Goal: Information Seeking & Learning: Learn about a topic

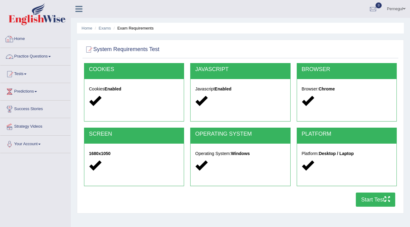
click at [29, 56] on link "Practice Questions" at bounding box center [35, 55] width 70 height 15
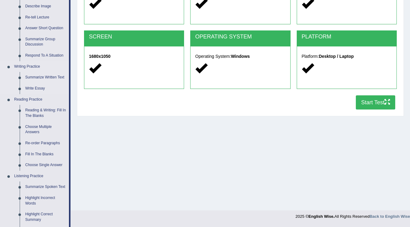
scroll to position [98, 0]
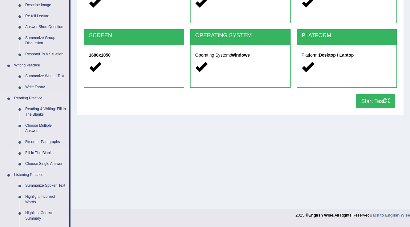
click at [37, 153] on link "Fill In The Blanks" at bounding box center [45, 153] width 46 height 11
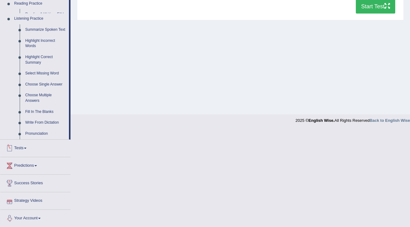
scroll to position [219, 0]
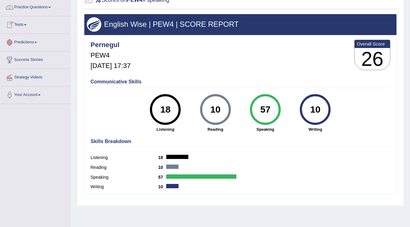
click at [17, 23] on link "Tests" at bounding box center [35, 23] width 70 height 15
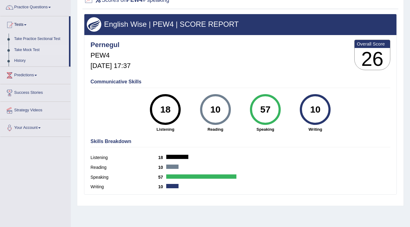
click at [17, 47] on link "Take Mock Test" at bounding box center [40, 50] width 58 height 11
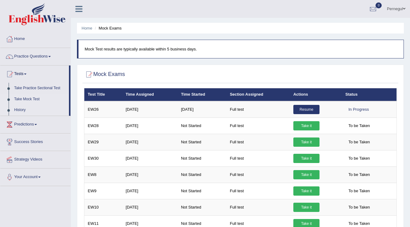
click at [17, 108] on link "History" at bounding box center [40, 110] width 58 height 11
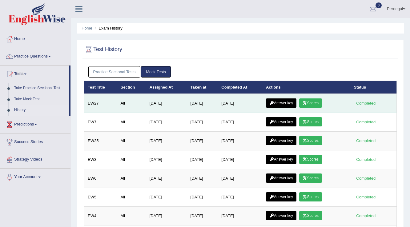
click at [321, 102] on link "Scores" at bounding box center [310, 102] width 23 height 9
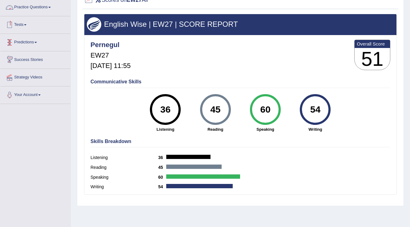
click at [18, 25] on link "Tests" at bounding box center [35, 23] width 70 height 15
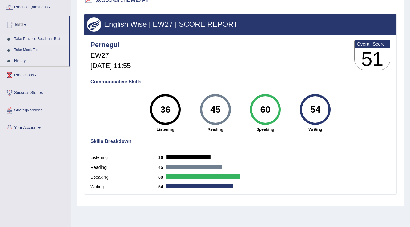
click at [21, 37] on link "Take Practice Sectional Test" at bounding box center [40, 39] width 58 height 11
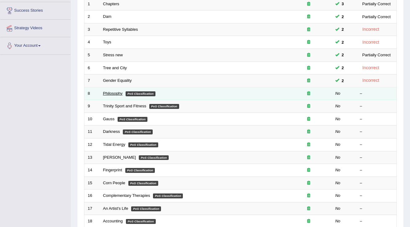
click at [106, 94] on link "Philosophy" at bounding box center [113, 93] width 20 height 5
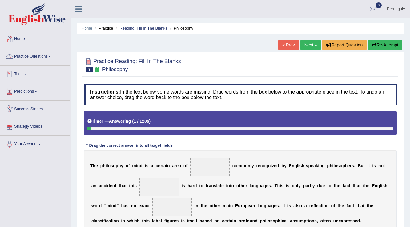
click at [20, 55] on link "Practice Questions" at bounding box center [35, 55] width 70 height 15
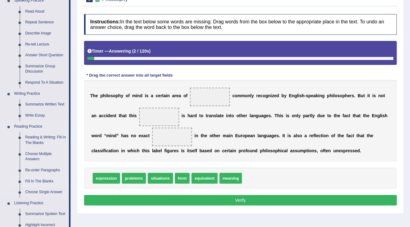
scroll to position [74, 0]
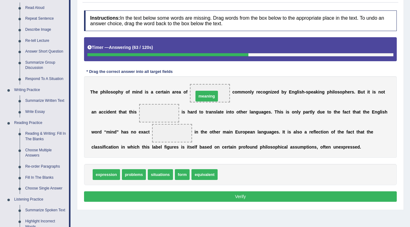
drag, startPoint x: 226, startPoint y: 169, endPoint x: 202, endPoint y: 91, distance: 82.0
drag, startPoint x: 139, startPoint y: 176, endPoint x: 134, endPoint y: 176, distance: 4.9
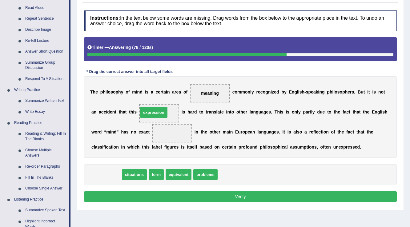
drag, startPoint x: 99, startPoint y: 176, endPoint x: 146, endPoint y: 114, distance: 78.1
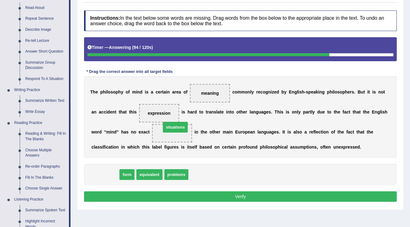
drag, startPoint x: 109, startPoint y: 173, endPoint x: 179, endPoint y: 126, distance: 84.6
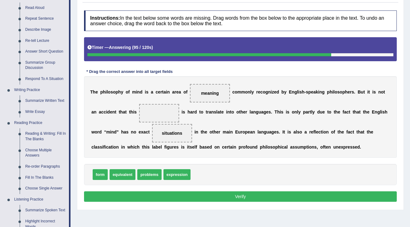
click at [229, 191] on button "Verify" at bounding box center [240, 196] width 313 height 10
drag, startPoint x: 173, startPoint y: 175, endPoint x: 154, endPoint y: 111, distance: 67.3
click at [214, 194] on button "Verify" at bounding box center [240, 196] width 313 height 10
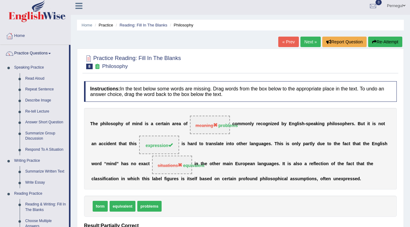
scroll to position [0, 0]
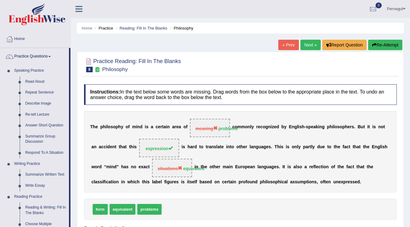
click at [381, 45] on button "Re-Attempt" at bounding box center [385, 45] width 34 height 10
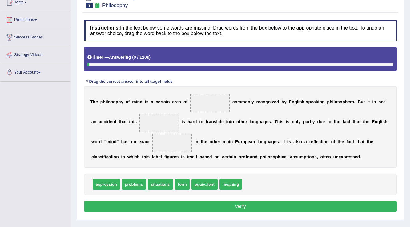
scroll to position [74, 0]
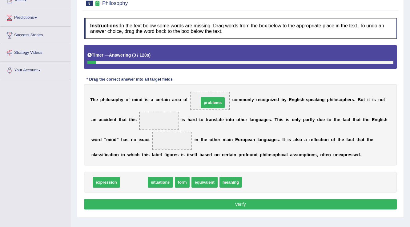
drag, startPoint x: 130, startPoint y: 184, endPoint x: 208, endPoint y: 104, distance: 112.0
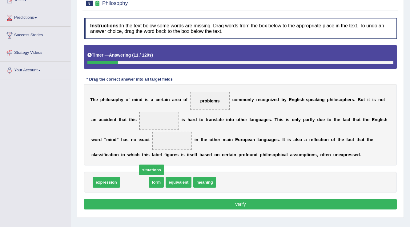
drag, startPoint x: 130, startPoint y: 182, endPoint x: 147, endPoint y: 176, distance: 18.3
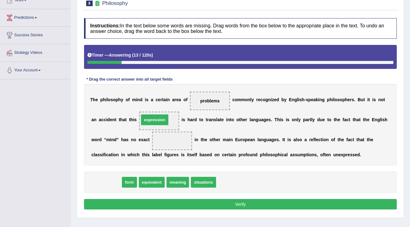
drag, startPoint x: 109, startPoint y: 182, endPoint x: 157, endPoint y: 121, distance: 78.2
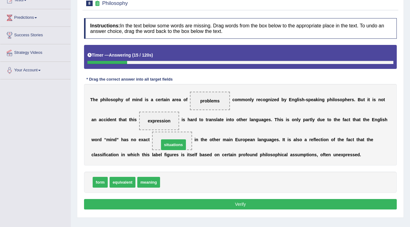
drag, startPoint x: 176, startPoint y: 184, endPoint x: 176, endPoint y: 141, distance: 43.4
click at [202, 201] on button "Verify" at bounding box center [240, 204] width 313 height 10
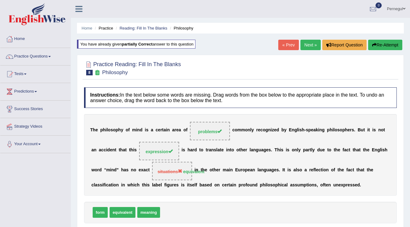
scroll to position [0, 0]
click at [312, 46] on link "Next »" at bounding box center [310, 45] width 20 height 10
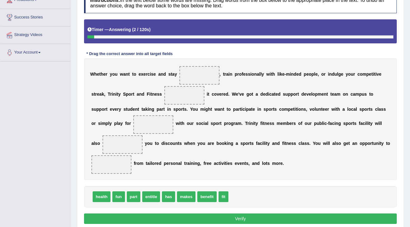
scroll to position [116, 0]
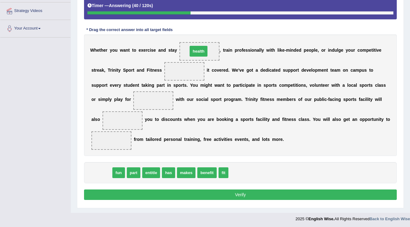
drag, startPoint x: 102, startPoint y: 173, endPoint x: 199, endPoint y: 51, distance: 155.2
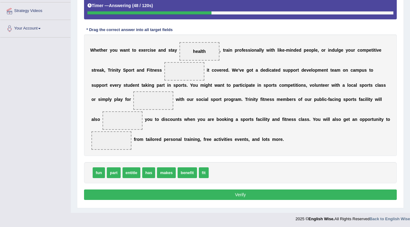
click at [127, 173] on span "entitle" at bounding box center [131, 172] width 18 height 11
drag, startPoint x: 185, startPoint y: 174, endPoint x: 152, endPoint y: 102, distance: 78.9
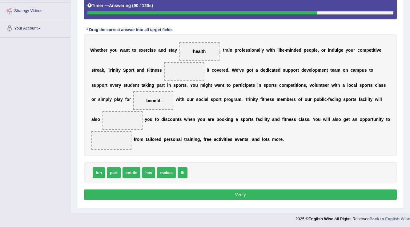
click at [147, 172] on span "has" at bounding box center [148, 172] width 13 height 11
drag, startPoint x: 168, startPoint y: 172, endPoint x: 124, endPoint y: 118, distance: 69.1
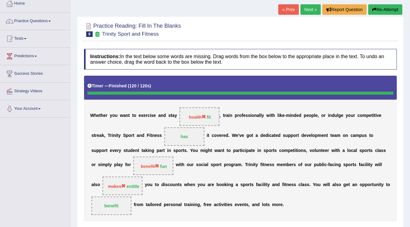
scroll to position [26, 0]
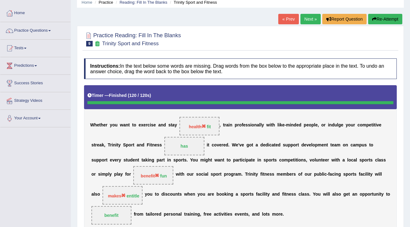
click at [308, 20] on link "Next »" at bounding box center [310, 19] width 20 height 10
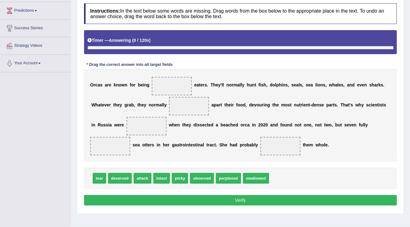
scroll to position [96, 0]
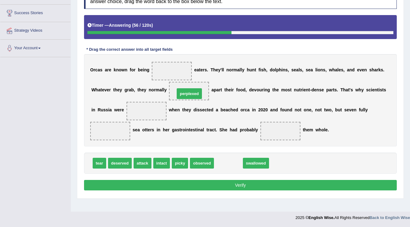
drag, startPoint x: 226, startPoint y: 164, endPoint x: 187, endPoint y: 94, distance: 79.8
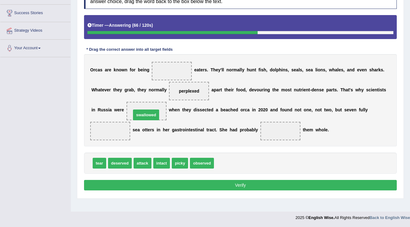
drag, startPoint x: 227, startPoint y: 164, endPoint x: 144, endPoint y: 115, distance: 95.8
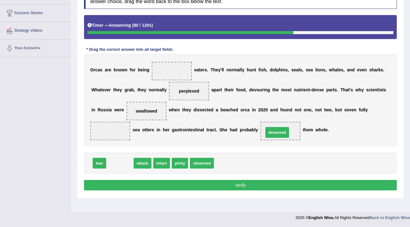
drag, startPoint x: 113, startPoint y: 163, endPoint x: 270, endPoint y: 132, distance: 160.2
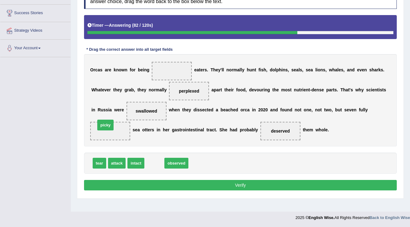
drag, startPoint x: 151, startPoint y: 165, endPoint x: 102, endPoint y: 126, distance: 62.3
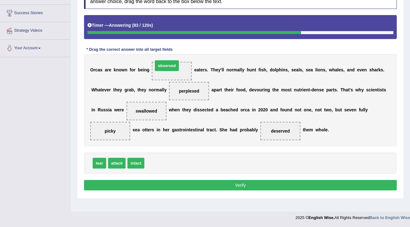
drag, startPoint x: 162, startPoint y: 164, endPoint x: 170, endPoint y: 66, distance: 97.9
click at [241, 185] on button "Verify" at bounding box center [240, 185] width 313 height 10
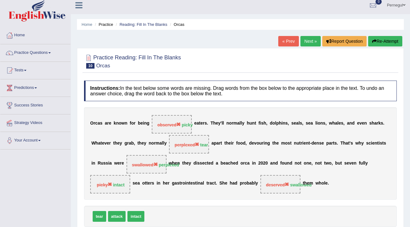
scroll to position [0, 0]
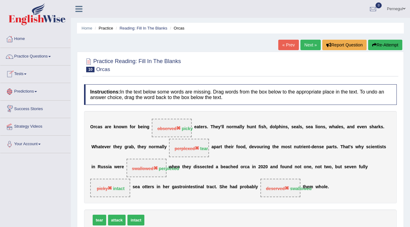
click at [304, 42] on link "Next »" at bounding box center [310, 45] width 20 height 10
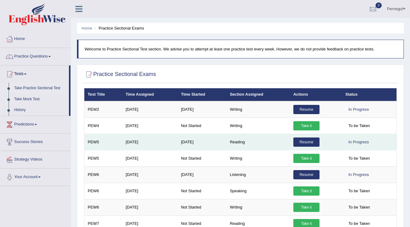
click at [305, 139] on link "Resume" at bounding box center [306, 142] width 26 height 9
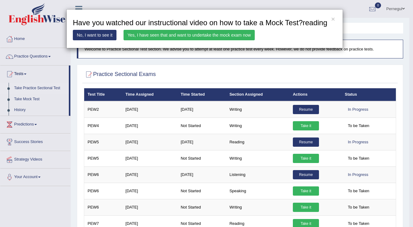
click at [154, 34] on link "Yes, I have seen that and want to undertake the mock exam now" at bounding box center [189, 35] width 131 height 10
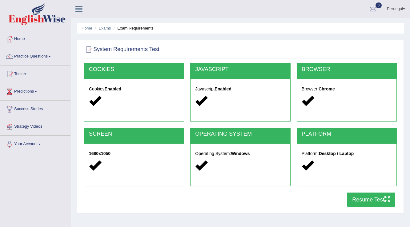
click at [369, 201] on button "Resume Test" at bounding box center [371, 200] width 48 height 14
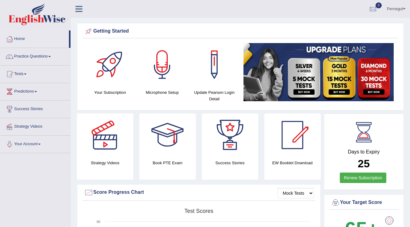
click at [394, 8] on link "Pernegul" at bounding box center [396, 8] width 28 height 16
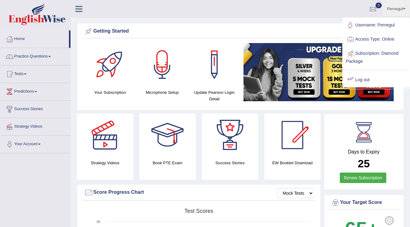
click at [365, 78] on link "Log out" at bounding box center [376, 80] width 66 height 14
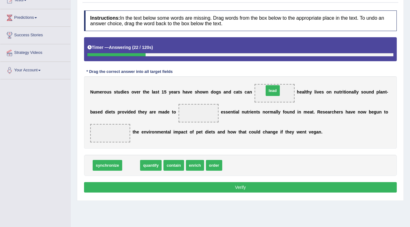
drag, startPoint x: 129, startPoint y: 165, endPoint x: 271, endPoint y: 90, distance: 160.0
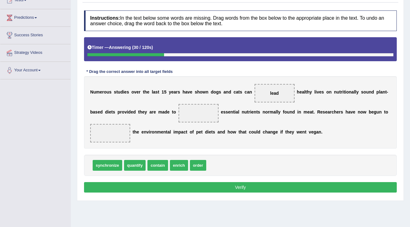
click at [198, 165] on span "order" at bounding box center [198, 165] width 16 height 11
drag, startPoint x: 202, startPoint y: 164, endPoint x: 207, endPoint y: 114, distance: 49.8
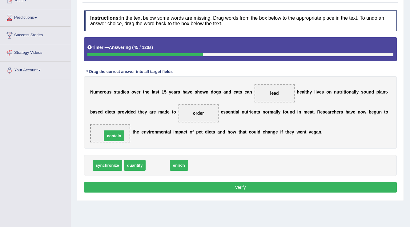
drag, startPoint x: 153, startPoint y: 166, endPoint x: 105, endPoint y: 132, distance: 58.5
click at [226, 185] on button "Verify" at bounding box center [240, 187] width 313 height 10
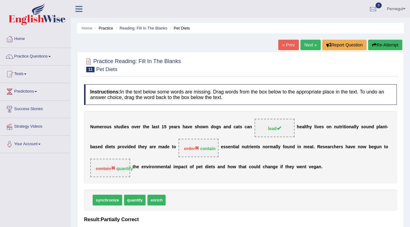
click at [309, 44] on link "Next »" at bounding box center [310, 45] width 20 height 10
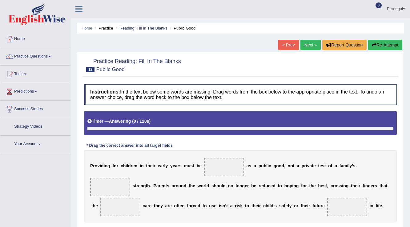
scroll to position [74, 0]
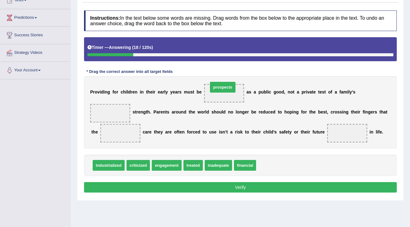
drag, startPoint x: 262, startPoint y: 164, endPoint x: 214, endPoint y: 86, distance: 91.7
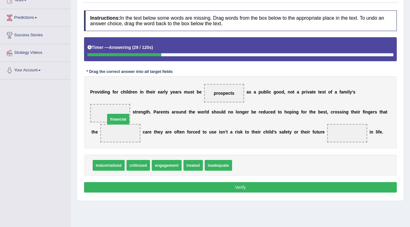
drag, startPoint x: 246, startPoint y: 161, endPoint x: 113, endPoint y: 112, distance: 141.9
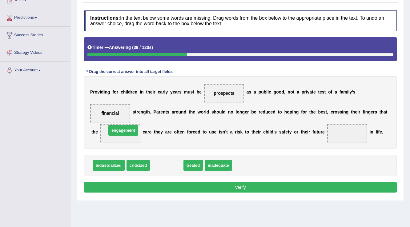
drag, startPoint x: 159, startPoint y: 166, endPoint x: 116, endPoint y: 131, distance: 55.8
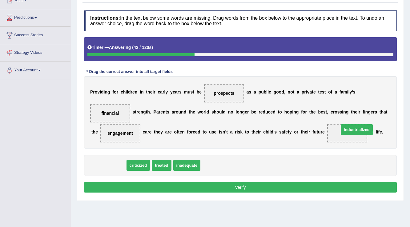
drag, startPoint x: 100, startPoint y: 166, endPoint x: 346, endPoint y: 133, distance: 248.7
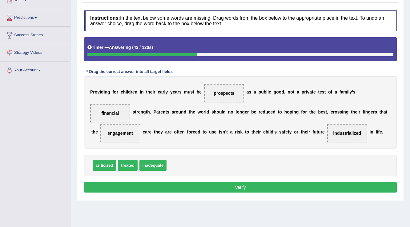
click at [291, 186] on button "Verify" at bounding box center [240, 187] width 313 height 10
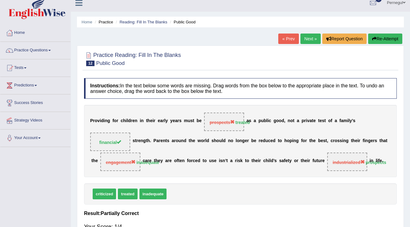
scroll to position [0, 0]
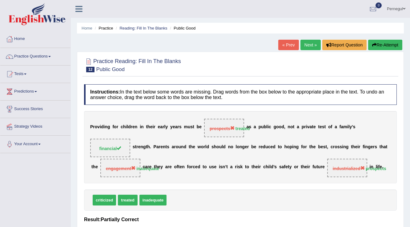
click at [307, 44] on link "Next »" at bounding box center [310, 45] width 20 height 10
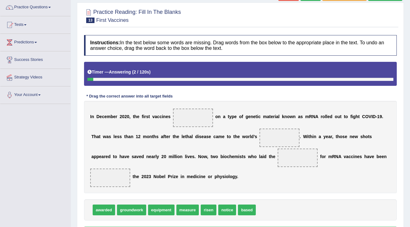
scroll to position [74, 0]
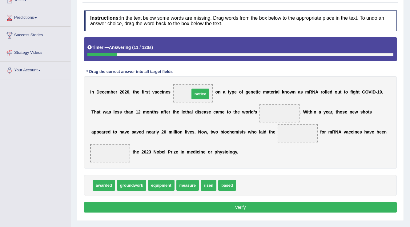
drag, startPoint x: 246, startPoint y: 184, endPoint x: 199, endPoint y: 93, distance: 102.5
click at [192, 85] on span "notice" at bounding box center [193, 93] width 40 height 18
drag, startPoint x: 187, startPoint y: 92, endPoint x: 271, endPoint y: 197, distance: 134.0
click at [286, 201] on span "notice" at bounding box center [293, 202] width 19 height 11
drag, startPoint x: 225, startPoint y: 184, endPoint x: 189, endPoint y: 91, distance: 99.5
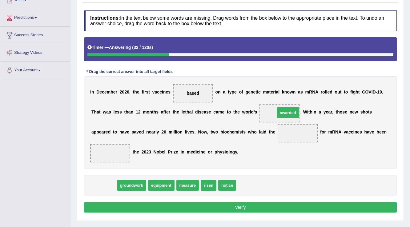
drag, startPoint x: 98, startPoint y: 185, endPoint x: 282, endPoint y: 113, distance: 197.8
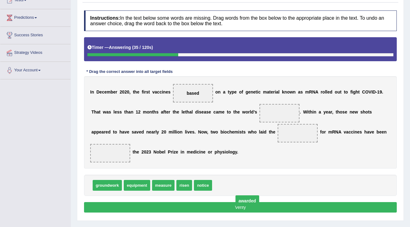
drag, startPoint x: 282, startPoint y: 112, endPoint x: 247, endPoint y: 199, distance: 93.4
drag, startPoint x: 225, startPoint y: 182, endPoint x: 107, endPoint y: 149, distance: 123.0
click at [202, 185] on span "notice" at bounding box center [203, 185] width 18 height 11
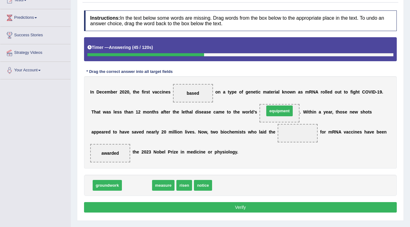
drag, startPoint x: 139, startPoint y: 186, endPoint x: 281, endPoint y: 112, distance: 160.7
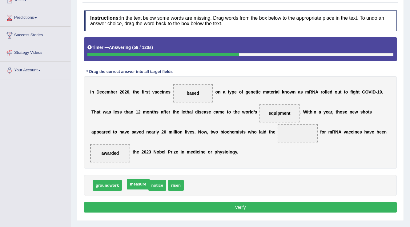
drag, startPoint x: 132, startPoint y: 186, endPoint x: 145, endPoint y: 188, distance: 13.7
drag, startPoint x: 134, startPoint y: 186, endPoint x: 294, endPoint y: 135, distance: 167.7
click at [270, 203] on button "Verify" at bounding box center [240, 207] width 313 height 10
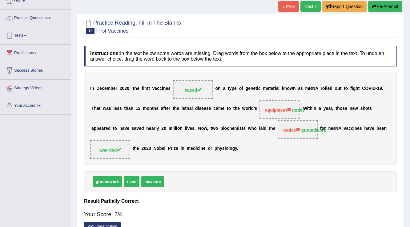
scroll to position [0, 0]
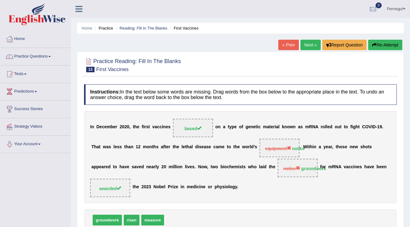
click at [304, 46] on link "Next »" at bounding box center [310, 45] width 20 height 10
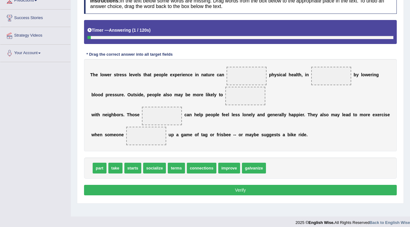
scroll to position [96, 0]
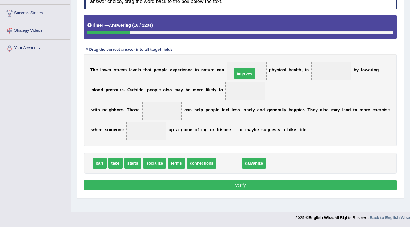
drag, startPoint x: 229, startPoint y: 165, endPoint x: 274, endPoint y: 74, distance: 101.3
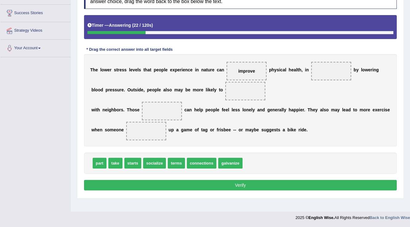
click at [248, 70] on span "improve" at bounding box center [246, 71] width 17 height 5
drag, startPoint x: 190, startPoint y: 164, endPoint x: 319, endPoint y: 73, distance: 157.6
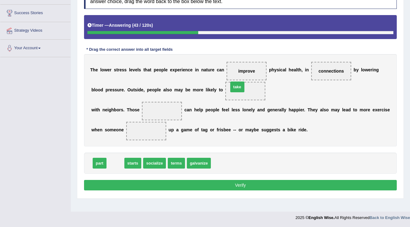
drag, startPoint x: 113, startPoint y: 162, endPoint x: 235, endPoint y: 86, distance: 143.7
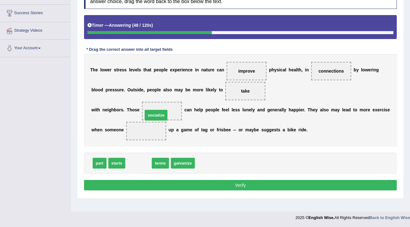
drag, startPoint x: 139, startPoint y: 165, endPoint x: 157, endPoint y: 117, distance: 51.2
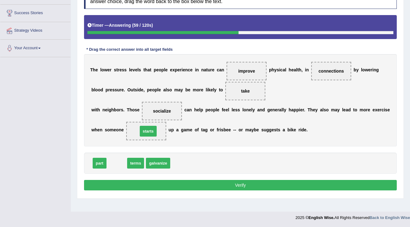
drag, startPoint x: 115, startPoint y: 162, endPoint x: 146, endPoint y: 130, distance: 44.8
click at [212, 185] on button "Verify" at bounding box center [240, 185] width 313 height 10
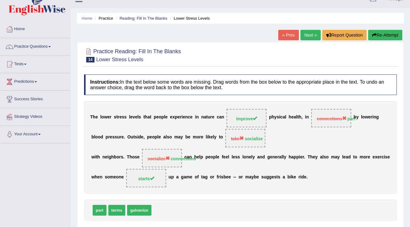
scroll to position [0, 0]
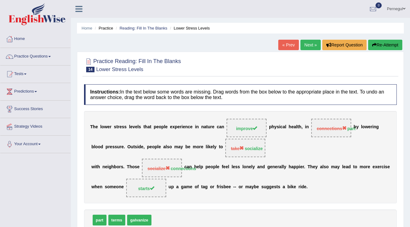
click at [296, 46] on link "« Prev" at bounding box center [288, 45] width 20 height 10
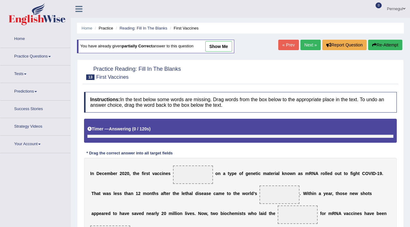
click at [312, 46] on link "Next »" at bounding box center [310, 45] width 20 height 10
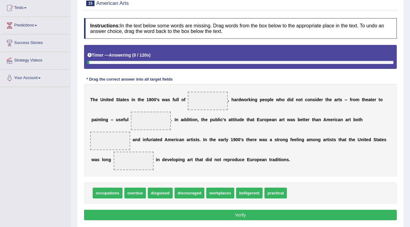
scroll to position [74, 0]
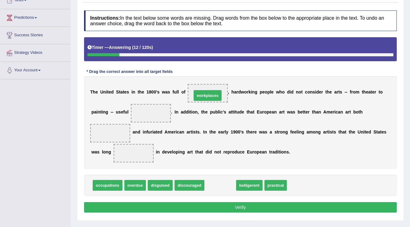
drag, startPoint x: 217, startPoint y: 186, endPoint x: 204, endPoint y: 97, distance: 90.7
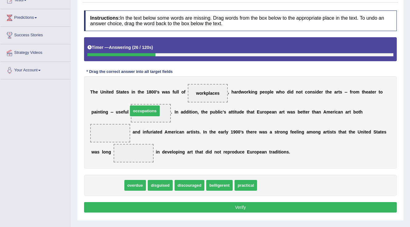
drag, startPoint x: 108, startPoint y: 185, endPoint x: 146, endPoint y: 111, distance: 83.2
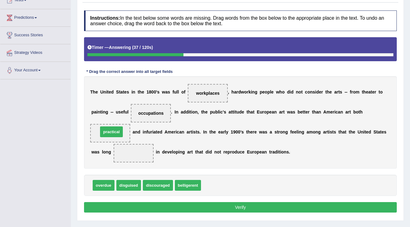
drag, startPoint x: 217, startPoint y: 186, endPoint x: 112, endPoint y: 132, distance: 117.5
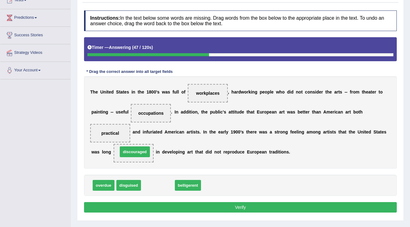
drag, startPoint x: 152, startPoint y: 188, endPoint x: 129, endPoint y: 154, distance: 40.7
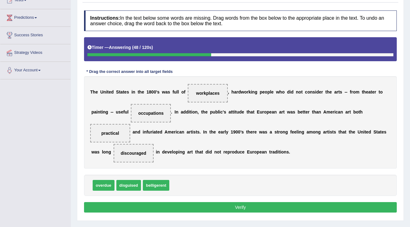
click at [191, 209] on button "Verify" at bounding box center [240, 207] width 313 height 10
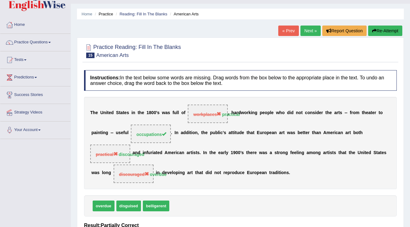
scroll to position [0, 0]
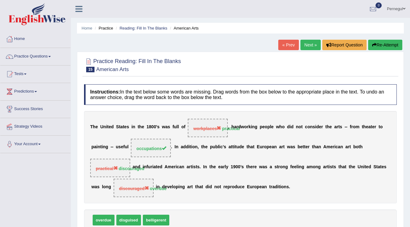
click at [304, 44] on link "Next »" at bounding box center [310, 45] width 20 height 10
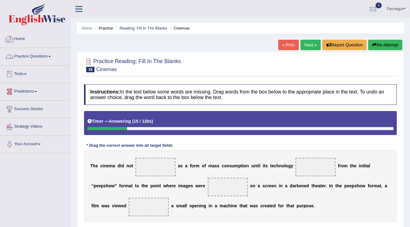
click at [28, 58] on link "Practice Questions" at bounding box center [35, 55] width 70 height 15
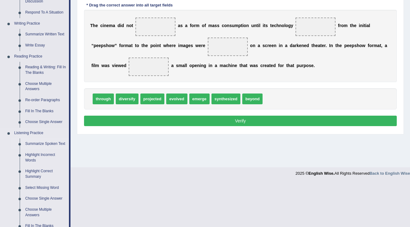
scroll to position [148, 0]
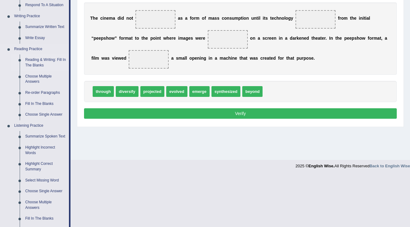
click at [31, 59] on link "Reading & Writing: Fill In The Blanks" at bounding box center [45, 62] width 46 height 16
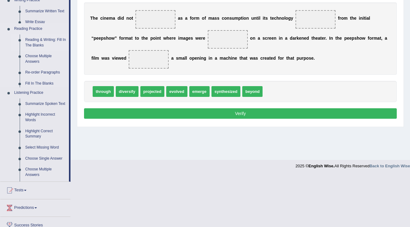
scroll to position [96, 0]
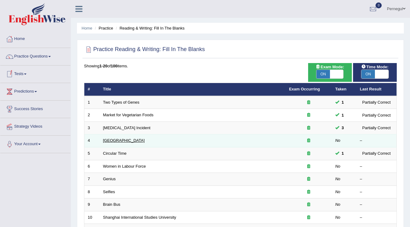
click at [109, 140] on link "Bhutan" at bounding box center [124, 140] width 42 height 5
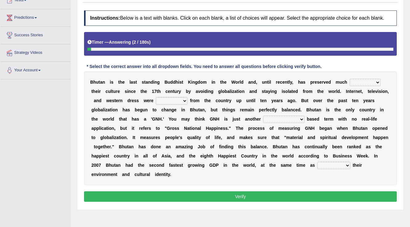
click at [364, 81] on select "of about to for" at bounding box center [364, 82] width 31 height 7
select select "to"
click at [349, 79] on select "of about to for" at bounding box center [364, 82] width 31 height 7
click at [157, 99] on select "summoned observed displayed banned" at bounding box center [172, 100] width 32 height 7
select select "banned"
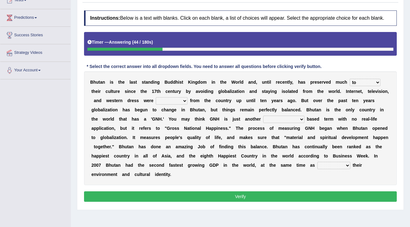
click at [156, 97] on select "summoned observed displayed banned" at bounding box center [172, 100] width 32 height 7
click at [274, 121] on select "statistically barely overwhelmingly roughly" at bounding box center [283, 119] width 41 height 7
select select "barely"
click at [263, 116] on select "statistically barely overwhelmingly roughly" at bounding box center [283, 119] width 41 height 7
click at [329, 163] on select "demeaning intruding maintaining mourning" at bounding box center [333, 165] width 33 height 7
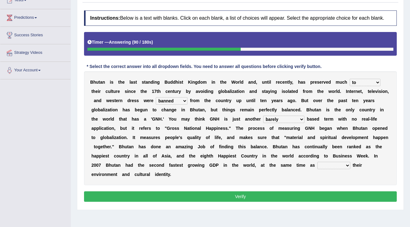
select select "demeaning"
click at [317, 162] on select "demeaning intruding maintaining mourning" at bounding box center [333, 165] width 33 height 7
click at [300, 193] on button "Verify" at bounding box center [240, 196] width 313 height 10
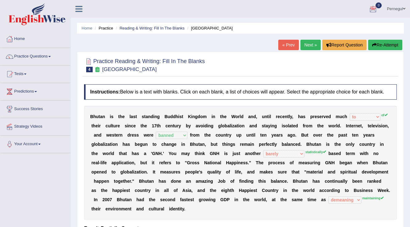
click at [309, 42] on link "Next »" at bounding box center [310, 45] width 20 height 10
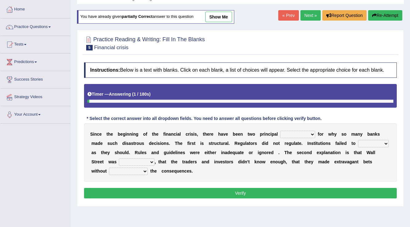
scroll to position [49, 0]
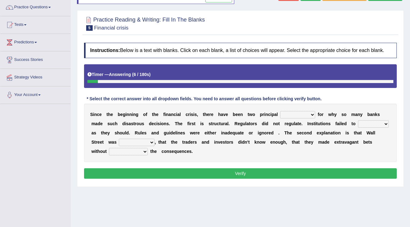
click at [293, 113] on select "explanations debates excuses examples" at bounding box center [297, 114] width 35 height 7
select select "excuses"
click at [280, 111] on select "explanations debates excuses examples" at bounding box center [297, 114] width 35 height 7
click at [370, 124] on select "function use stabilize maintain" at bounding box center [373, 123] width 31 height 7
select select "stabilize"
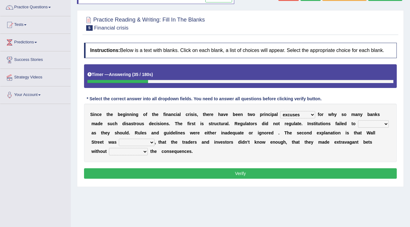
click at [358, 120] on select "function use stabilize maintain" at bounding box center [373, 123] width 31 height 7
click at [138, 142] on select "rough rampant incompetent irresponsible" at bounding box center [137, 142] width 36 height 7
select select "irresponsible"
click at [119, 139] on select "rough rampant incompetent irresponsible" at bounding box center [137, 142] width 36 height 7
click at [128, 151] on select "counting understanding correcting valuing" at bounding box center [128, 151] width 39 height 7
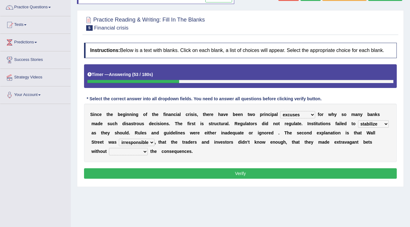
select select "understanding"
click at [109, 148] on select "counting understanding correcting valuing" at bounding box center [128, 151] width 39 height 7
click at [135, 174] on button "Verify" at bounding box center [240, 173] width 313 height 10
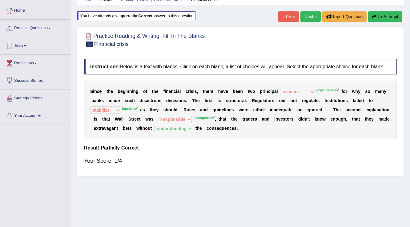
scroll to position [0, 0]
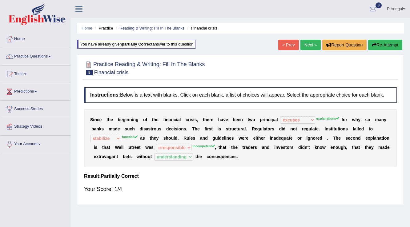
click at [306, 43] on link "Next »" at bounding box center [310, 45] width 20 height 10
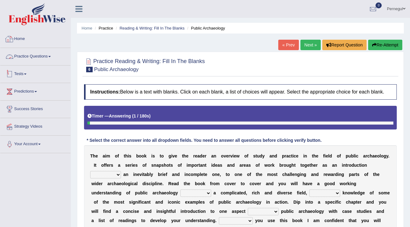
click at [16, 76] on link "Tests" at bounding box center [35, 73] width 70 height 15
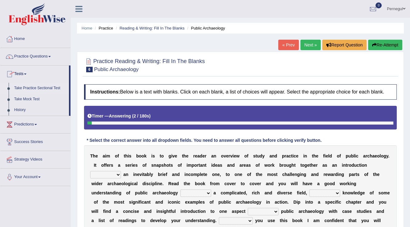
click at [20, 87] on link "Take Practice Sectional Test" at bounding box center [40, 88] width 58 height 11
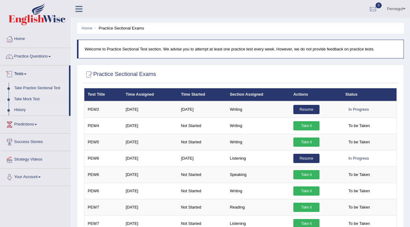
click at [20, 108] on link "History" at bounding box center [40, 110] width 58 height 11
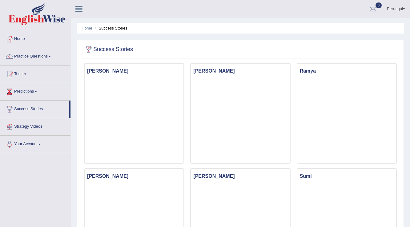
click at [18, 74] on link "Tests" at bounding box center [35, 73] width 70 height 15
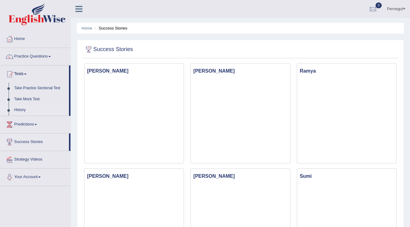
click at [22, 110] on link "History" at bounding box center [40, 110] width 58 height 11
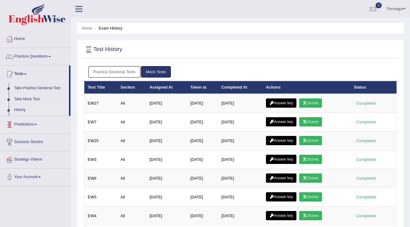
click at [98, 73] on link "Practice Sectional Tests" at bounding box center [114, 71] width 52 height 11
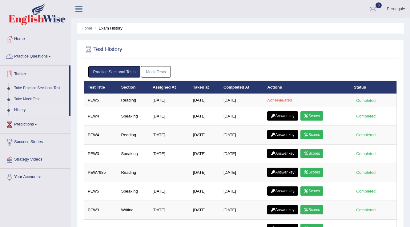
click at [20, 54] on link "Practice Questions" at bounding box center [35, 55] width 70 height 15
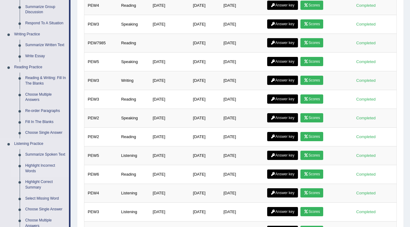
scroll to position [98, 0]
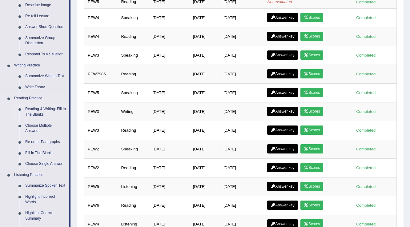
click at [43, 108] on link "Reading & Writing: Fill In The Blanks" at bounding box center [45, 112] width 46 height 16
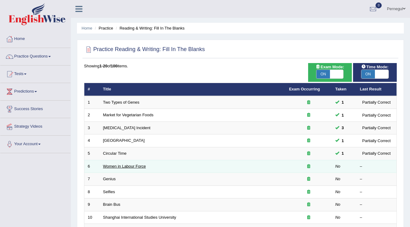
click at [109, 165] on link "Women in Labour Force" at bounding box center [124, 166] width 43 height 5
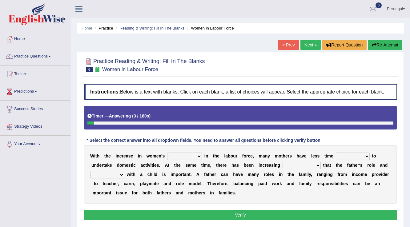
click at [179, 155] on select "attendance substitution participation definition" at bounding box center [184, 156] width 35 height 7
select select "attendance"
click at [167, 153] on select "attendance substitution participation definition" at bounding box center [184, 156] width 35 height 7
click at [344, 156] on select "available related consumable useful" at bounding box center [353, 156] width 34 height 7
select select "consumable"
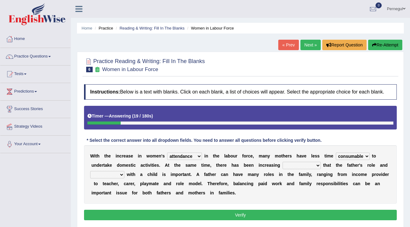
click at [336, 153] on select "available related consumable useful" at bounding box center [353, 156] width 34 height 7
click at [310, 165] on select "recognition discrimination resolution recreation" at bounding box center [301, 165] width 38 height 7
select select "discrimination"
click at [282, 162] on select "recognition discrimination resolution recreation" at bounding box center [301, 165] width 38 height 7
click at [112, 174] on select "scholarship realtionship worship employment" at bounding box center [107, 174] width 34 height 7
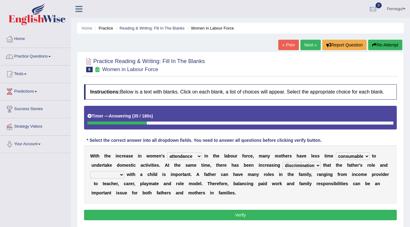
select select "realtionship"
click at [90, 171] on select "scholarship realtionship worship employment" at bounding box center [107, 174] width 34 height 7
click at [253, 215] on button "Verify" at bounding box center [240, 215] width 313 height 10
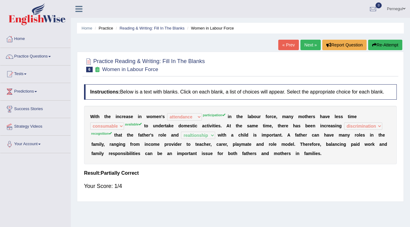
click at [311, 45] on link "Next »" at bounding box center [310, 45] width 20 height 10
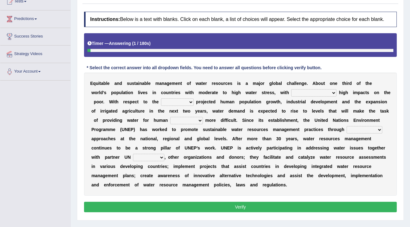
scroll to position [74, 0]
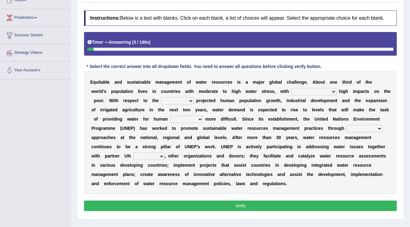
click at [306, 90] on select "proportionately disproportionaley largely evenly" at bounding box center [313, 91] width 45 height 7
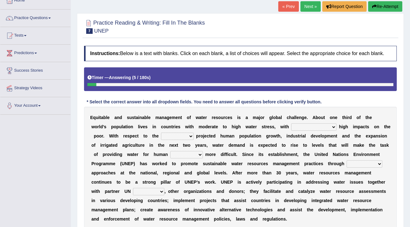
scroll to position [0, 0]
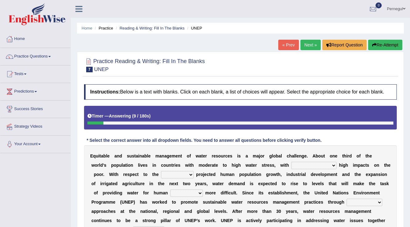
click at [372, 9] on div at bounding box center [372, 9] width 9 height 9
click at [337, 25] on strong "See All Alerts" at bounding box center [333, 25] width 27 height 5
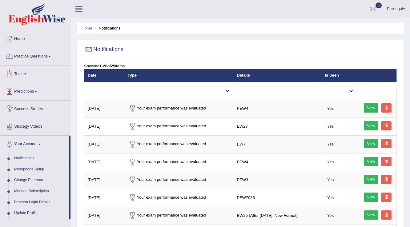
click at [17, 71] on link "Tests" at bounding box center [35, 73] width 70 height 15
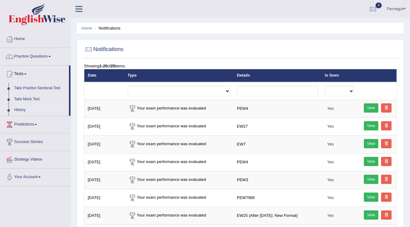
click at [21, 108] on link "History" at bounding box center [40, 110] width 58 height 11
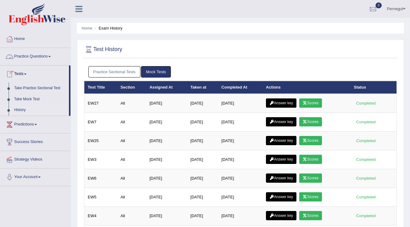
click at [20, 57] on link "Practice Questions" at bounding box center [35, 55] width 70 height 15
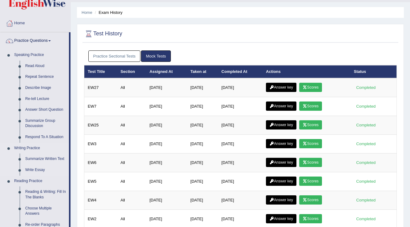
scroll to position [25, 0]
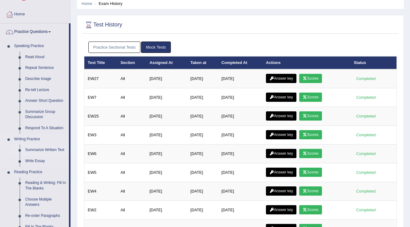
click at [50, 148] on link "Summarize Written Text" at bounding box center [45, 150] width 46 height 11
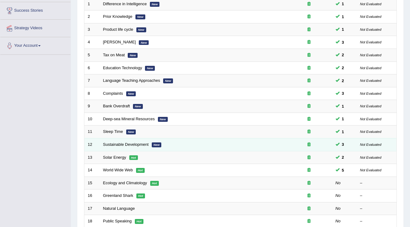
scroll to position [123, 0]
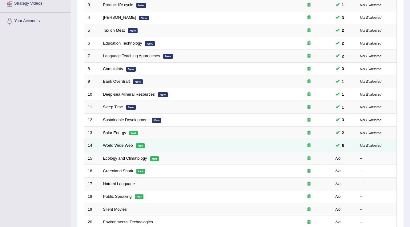
click at [108, 143] on link "World Wide Web" at bounding box center [118, 145] width 30 height 5
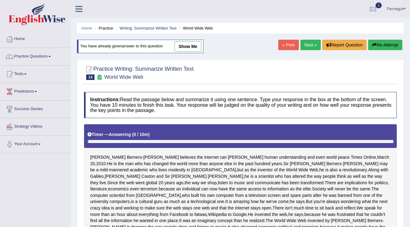
click at [309, 43] on link "Next »" at bounding box center [310, 45] width 20 height 10
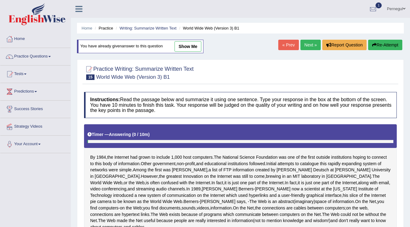
click at [371, 9] on div at bounding box center [372, 9] width 9 height 9
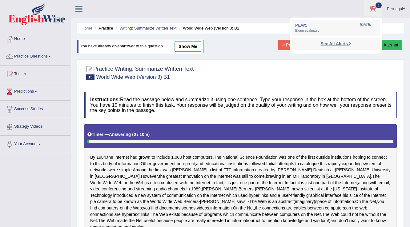
click at [330, 43] on strong "See All Alerts" at bounding box center [333, 43] width 27 height 5
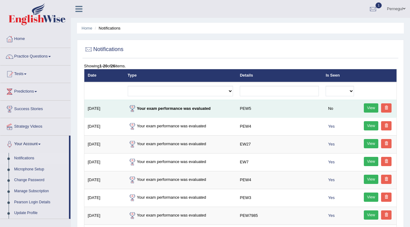
click at [368, 108] on link "View" at bounding box center [371, 107] width 15 height 9
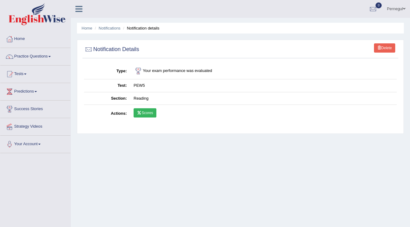
click at [145, 114] on link "Scores" at bounding box center [145, 112] width 23 height 9
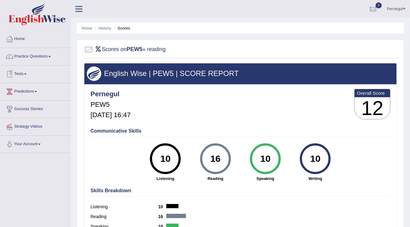
click at [15, 72] on link "Tests" at bounding box center [35, 73] width 70 height 15
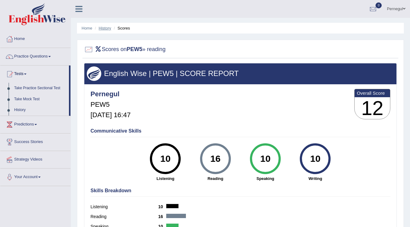
click at [104, 28] on link "History" at bounding box center [105, 28] width 12 height 5
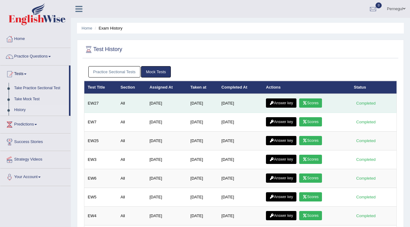
click at [274, 101] on icon at bounding box center [271, 103] width 5 height 4
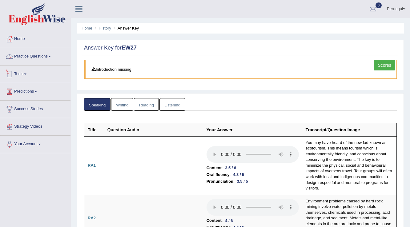
click at [17, 75] on link "Tests" at bounding box center [35, 73] width 70 height 15
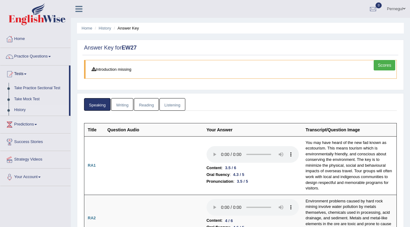
click at [25, 109] on link "History" at bounding box center [40, 110] width 58 height 11
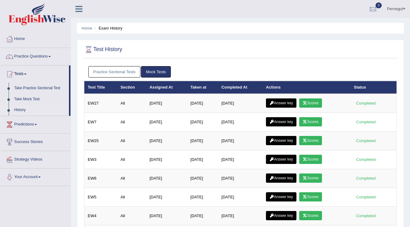
click at [123, 70] on link "Practice Sectional Tests" at bounding box center [114, 71] width 52 height 11
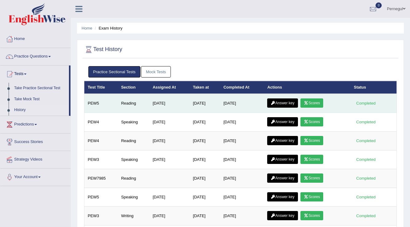
click at [285, 102] on link "Answer key" at bounding box center [282, 102] width 30 height 9
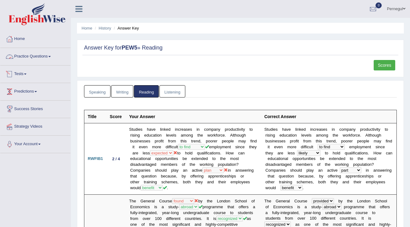
click at [31, 54] on link "Practice Questions" at bounding box center [35, 55] width 70 height 15
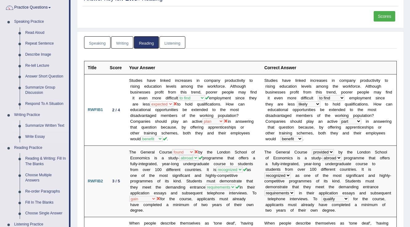
scroll to position [49, 0]
click at [33, 127] on link "Summarize Written Text" at bounding box center [45, 125] width 46 height 11
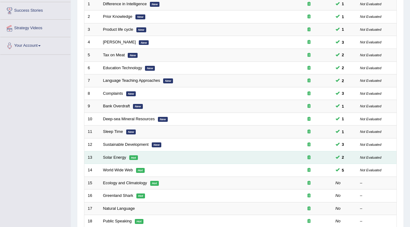
scroll to position [123, 0]
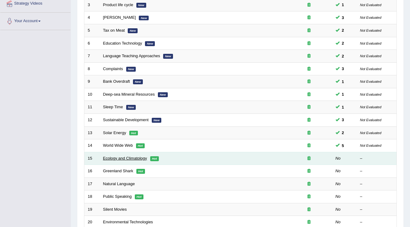
click at [114, 156] on link "Ecology and Climatology" at bounding box center [125, 158] width 44 height 5
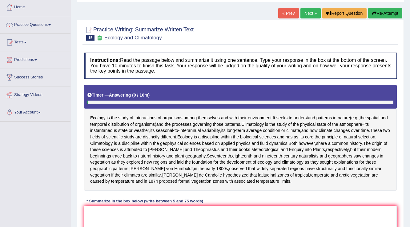
scroll to position [98, 0]
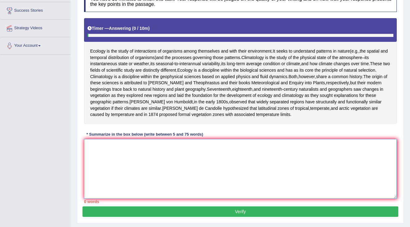
click at [113, 163] on textarea at bounding box center [240, 169] width 313 height 60
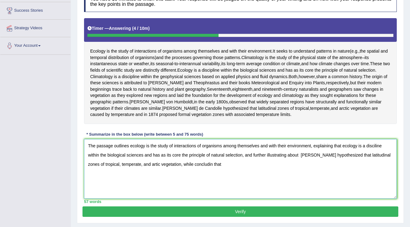
click at [244, 167] on textarea "The passage outlines ecology is the study of interactions of organisms among th…" at bounding box center [240, 169] width 313 height 60
type textarea "The passage outlines ecology is the study of interactions of organisms among th…"
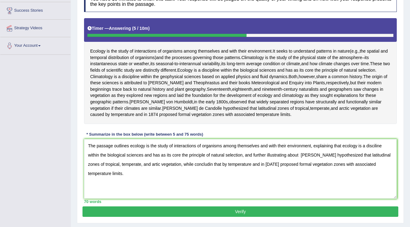
click at [250, 217] on button "Verify" at bounding box center [240, 211] width 316 height 10
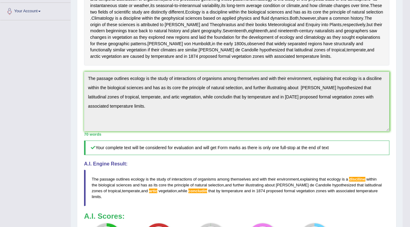
scroll to position [125, 0]
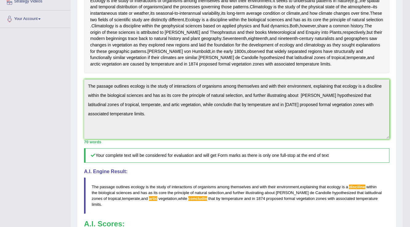
click at [194, 158] on div "Instructions: Read the passage below and summarize it using one sentence. Type …" at bounding box center [236, 114] width 308 height 317
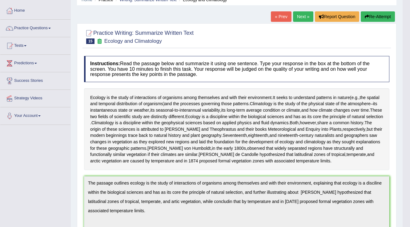
scroll to position [0, 0]
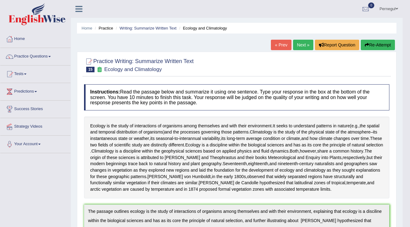
click at [377, 47] on button "Re-Attempt" at bounding box center [378, 45] width 34 height 10
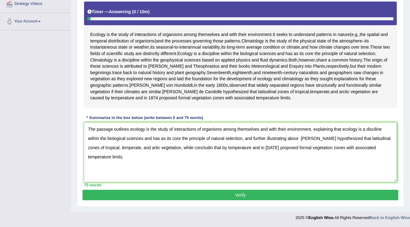
click at [374, 129] on textarea "The passage outlines ecology is the study of interactions of organisms among th…" at bounding box center [240, 152] width 313 height 60
click at [231, 148] on textarea "The passage outlines ecology is the study of interactions of organisms among th…" at bounding box center [240, 152] width 313 height 60
type textarea "The passage outlines ecology is the study of interactions of organisms among th…"
click at [169, 190] on div "Instructions: Read the passage below and summarize it using one sentence. Type …" at bounding box center [240, 78] width 316 height 224
click at [171, 197] on button "Verify" at bounding box center [240, 195] width 316 height 10
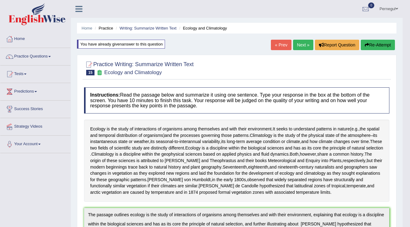
click at [297, 46] on link "Next »" at bounding box center [303, 45] width 20 height 10
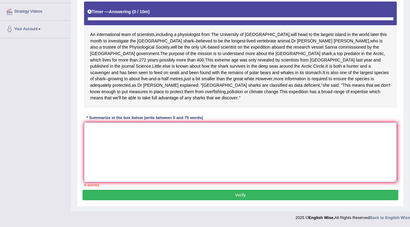
click at [128, 145] on textarea at bounding box center [240, 152] width 313 height 60
type textarea "The passage outlines"
